Goal: Book appointment/travel/reservation

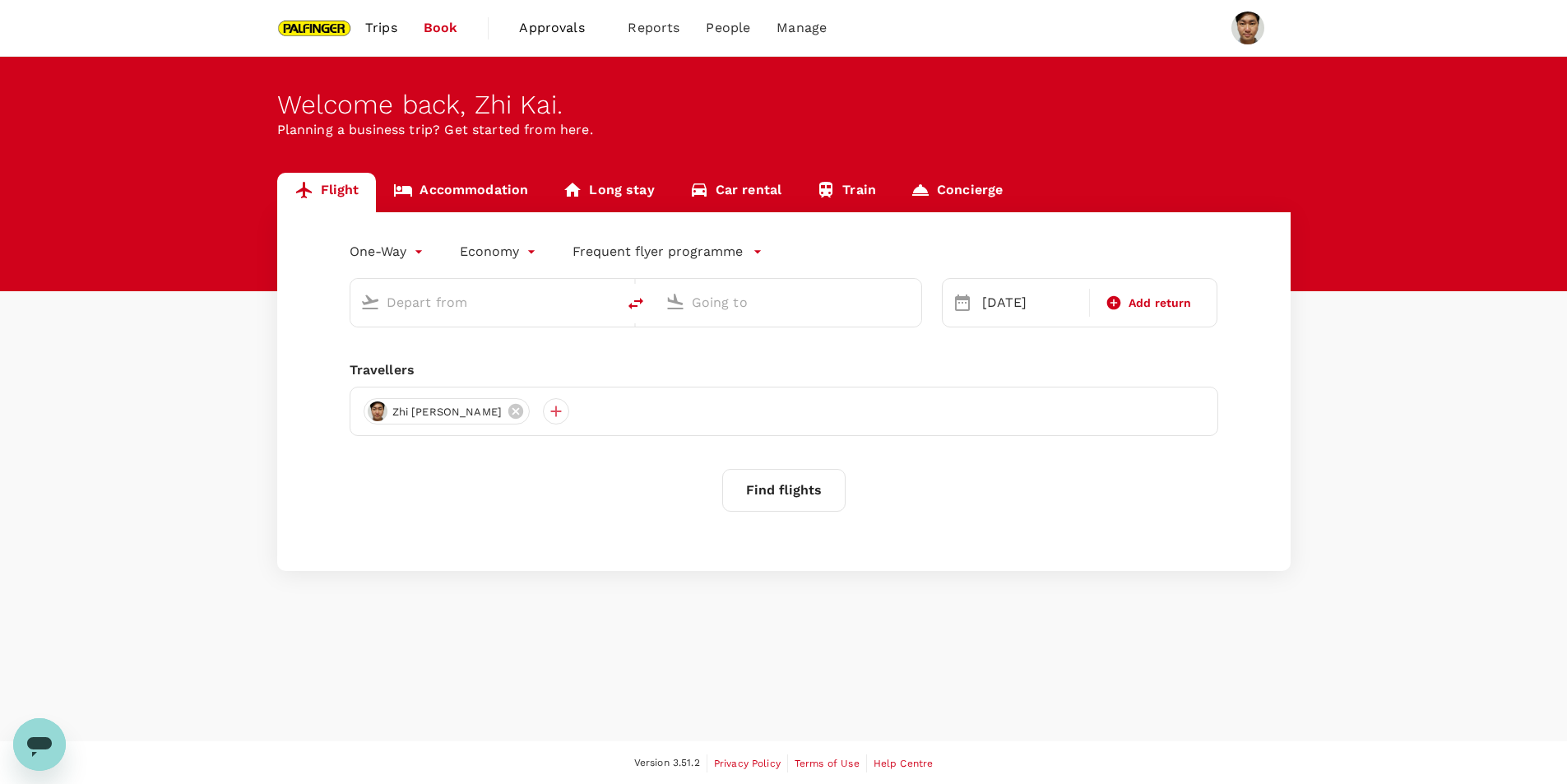
type input "[GEOGRAPHIC_DATA], [GEOGRAPHIC_DATA] (any)"
type input "Nanjing Lukou Intl (NKG)"
type input "[GEOGRAPHIC_DATA], [GEOGRAPHIC_DATA] (any)"
type input "Nanjing Lukou Intl (NKG)"
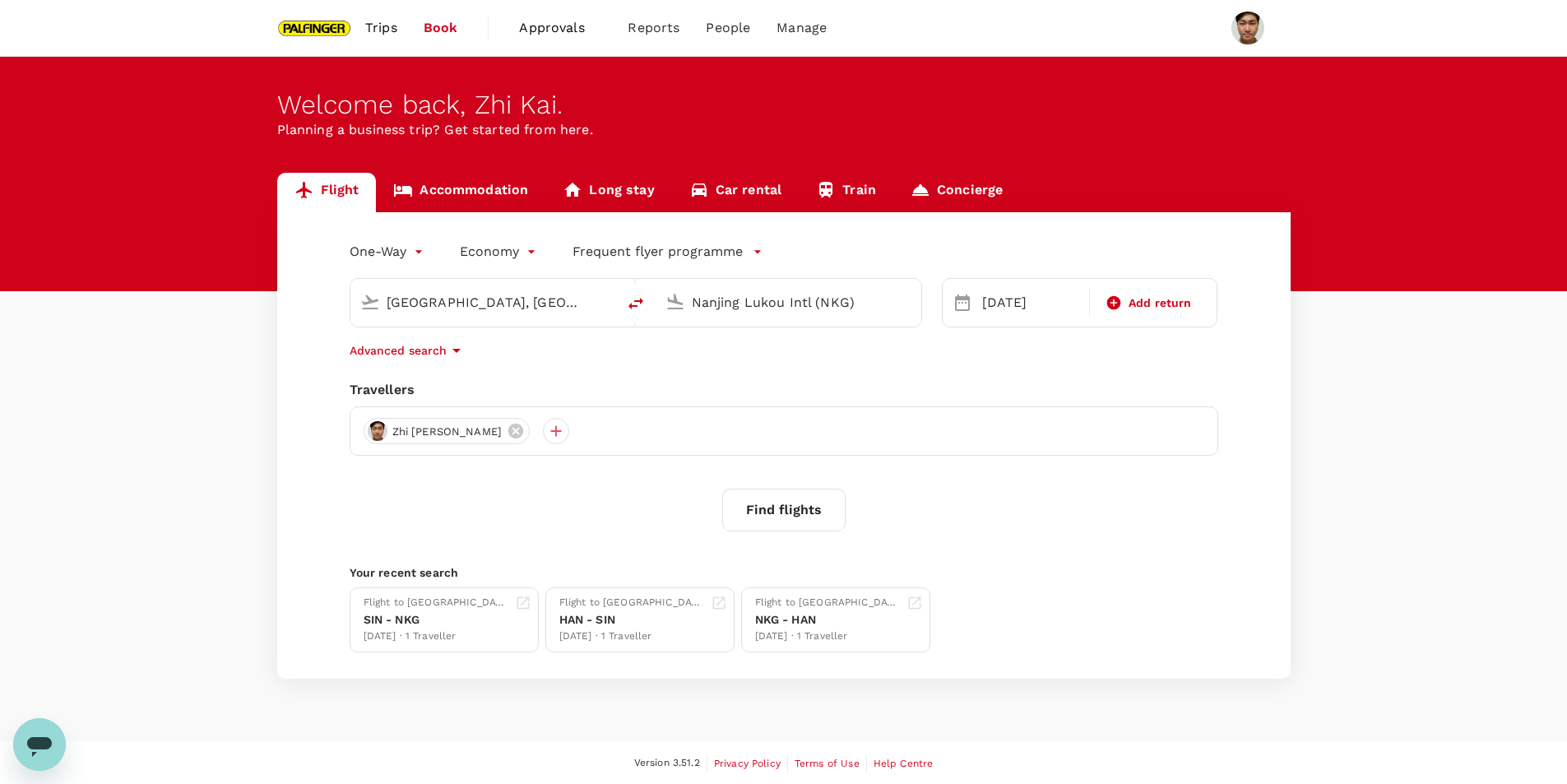
click at [378, 29] on span "Trips" at bounding box center [381, 28] width 32 height 20
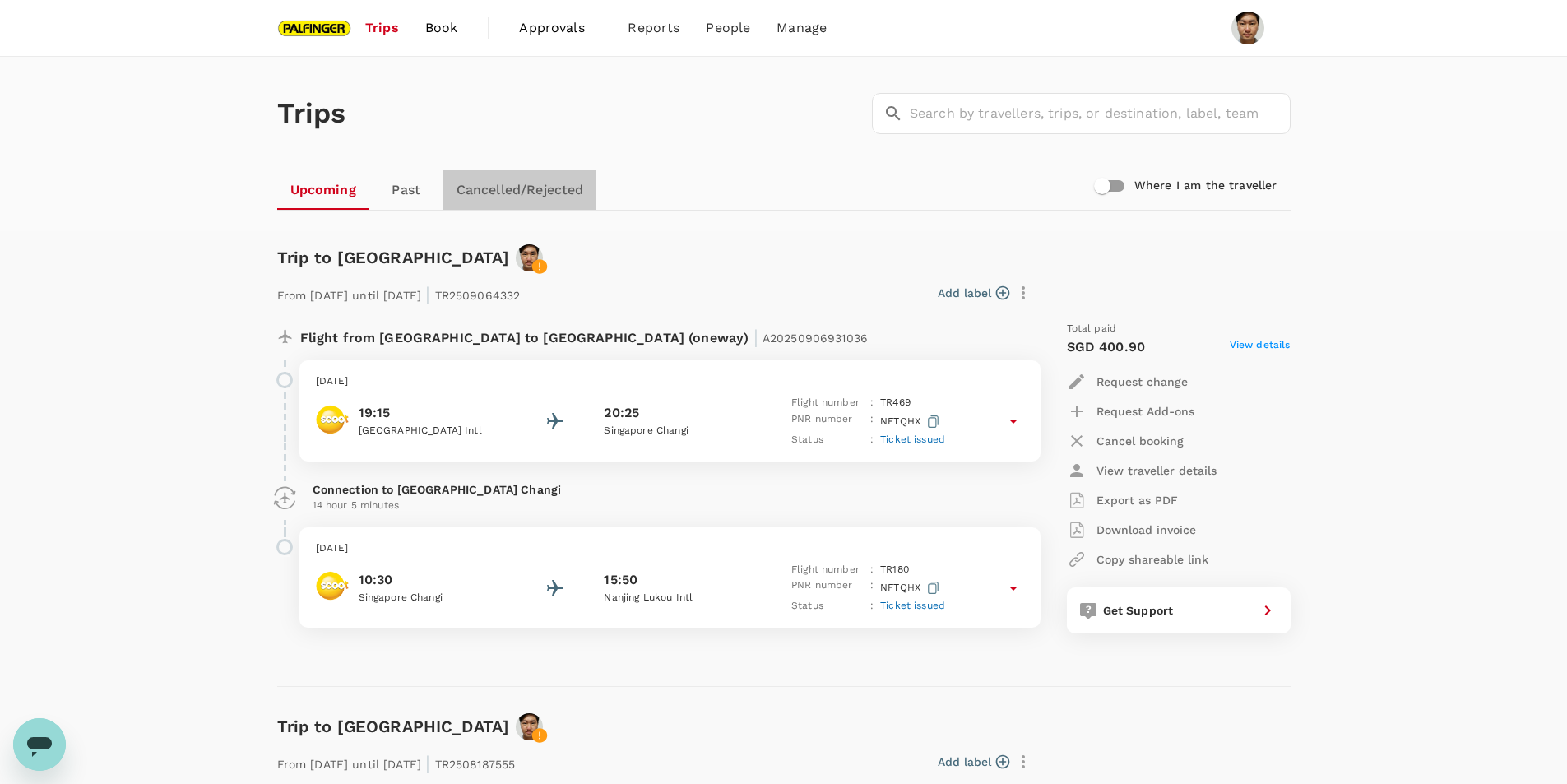
click at [517, 199] on link "Cancelled/Rejected" at bounding box center [520, 190] width 154 height 40
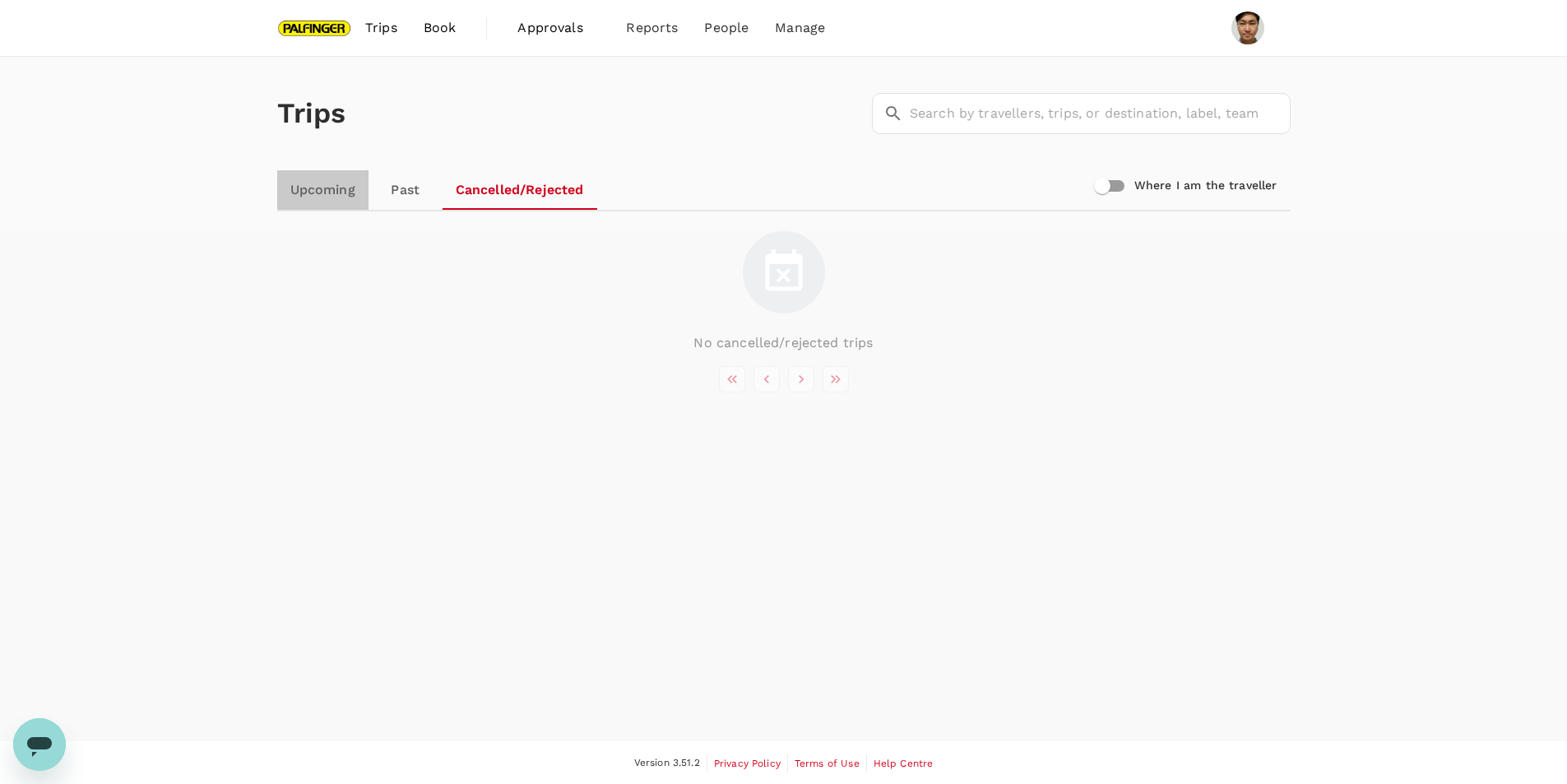
click at [320, 187] on link "Upcoming" at bounding box center [323, 190] width 91 height 40
